Goal: Use online tool/utility: Utilize a website feature to perform a specific function

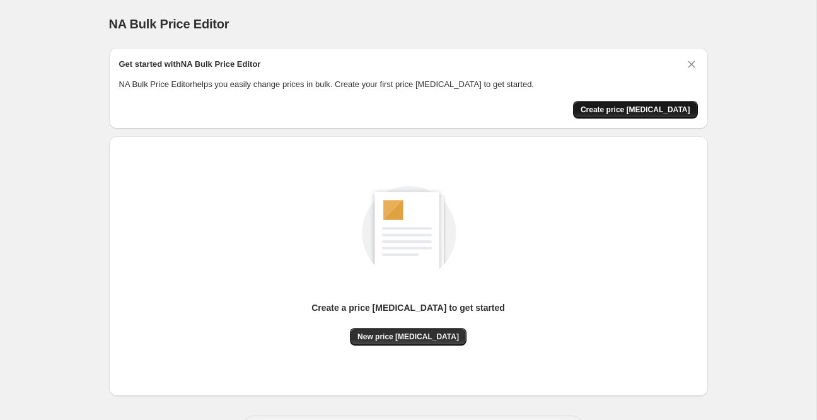
click at [632, 115] on button "Create price [MEDICAL_DATA]" at bounding box center [635, 110] width 125 height 18
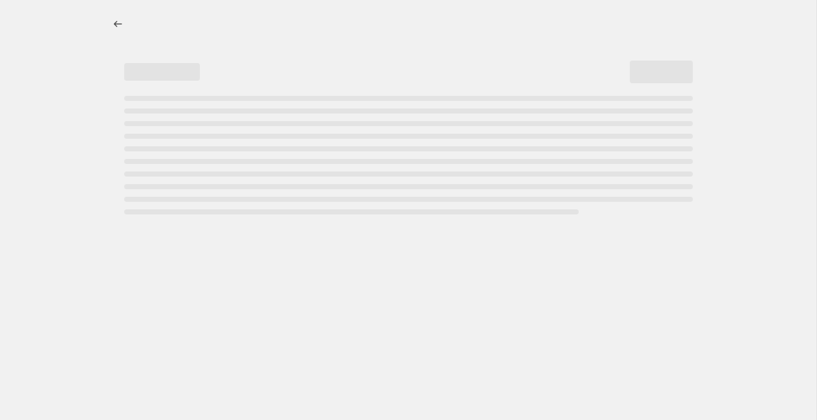
select select "percentage"
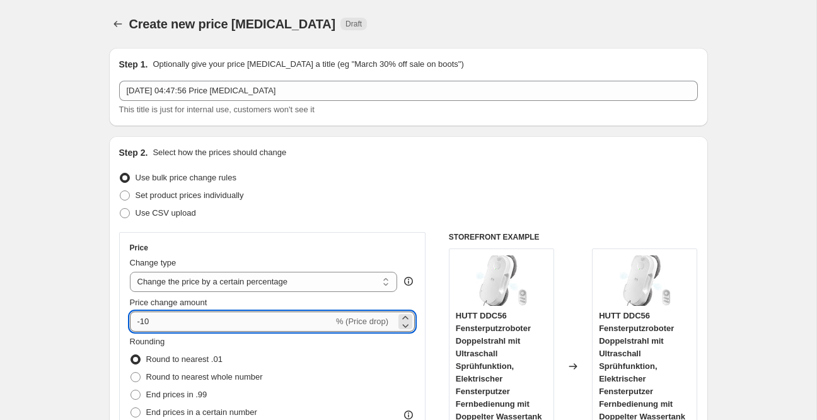
click at [203, 323] on input "-10" at bounding box center [232, 321] width 204 height 20
type input "-3"
type input "-25"
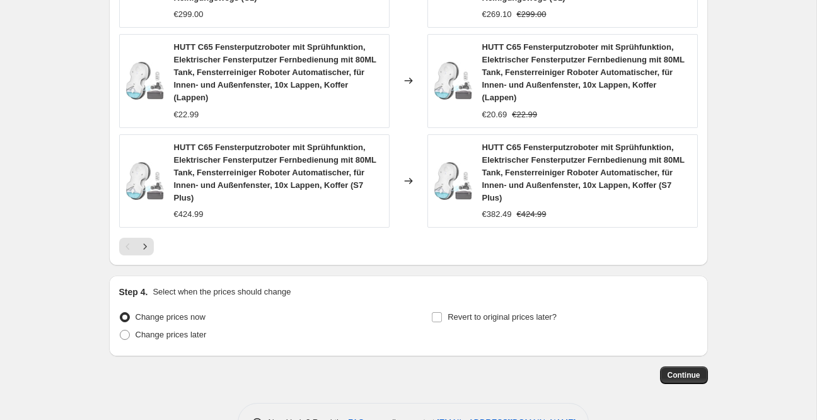
scroll to position [1036, 0]
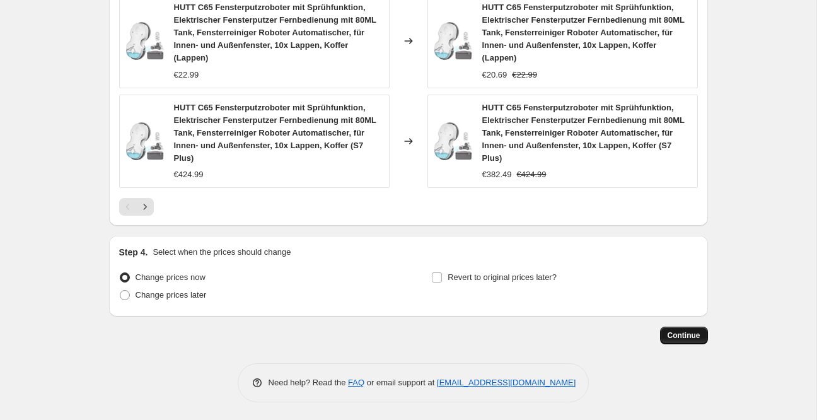
click at [690, 339] on span "Continue" at bounding box center [684, 335] width 33 height 10
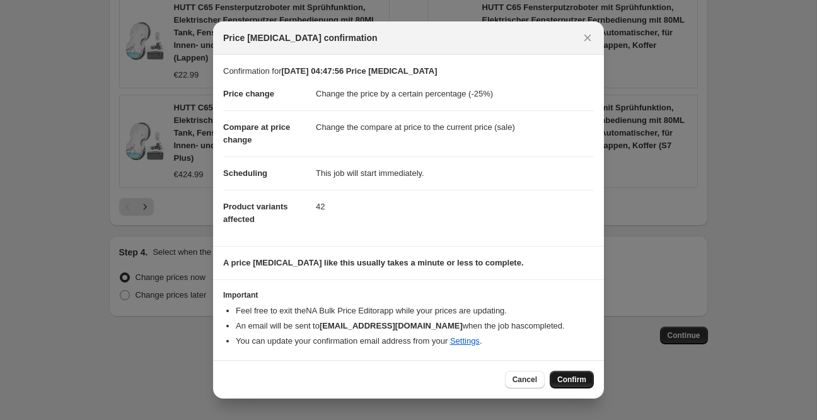
click at [585, 383] on span "Confirm" at bounding box center [571, 379] width 29 height 10
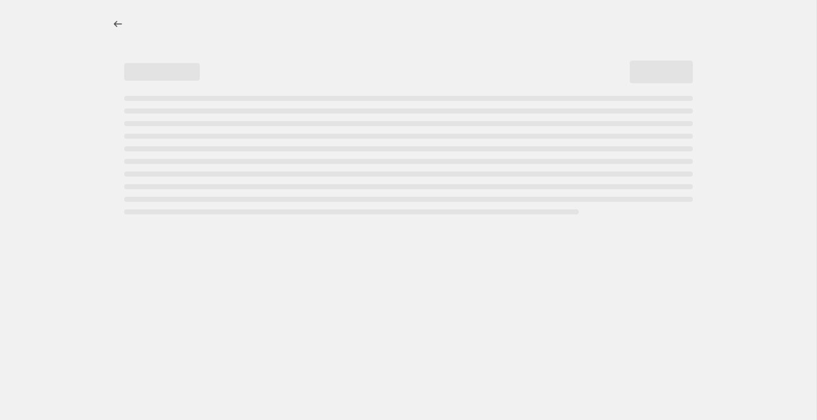
select select "percentage"
